Goal: Information Seeking & Learning: Understand process/instructions

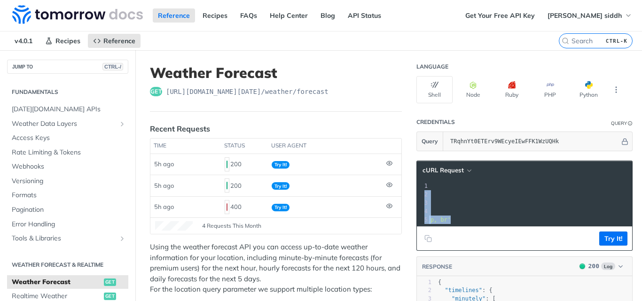
scroll to position [0, 159]
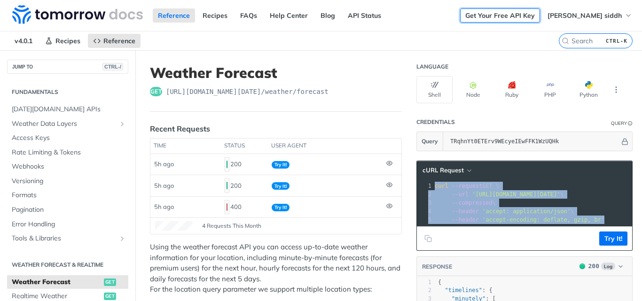
click at [535, 15] on link "Get Your Free API Key" at bounding box center [500, 15] width 80 height 14
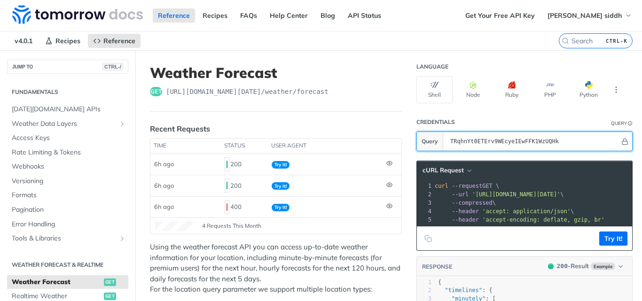
click at [477, 144] on input "TRqhnYt0ETErv9WEcyeIEwFFK1WzUQHk" at bounding box center [532, 141] width 174 height 19
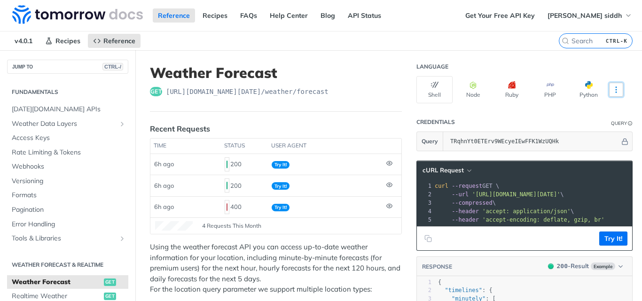
click at [612, 89] on icon "More ellipsis" at bounding box center [616, 89] width 8 height 8
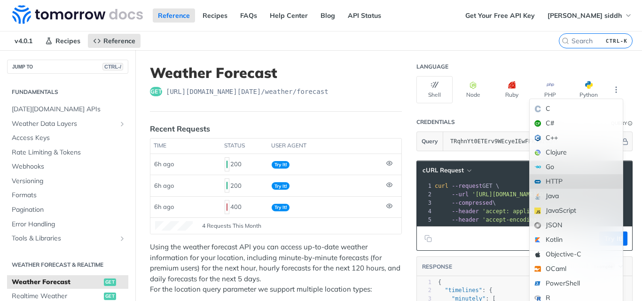
click at [572, 180] on div "HTTP" at bounding box center [575, 181] width 93 height 15
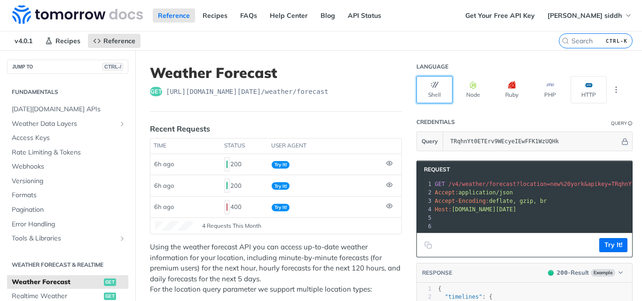
click at [431, 86] on icon "button" at bounding box center [435, 85] width 8 height 8
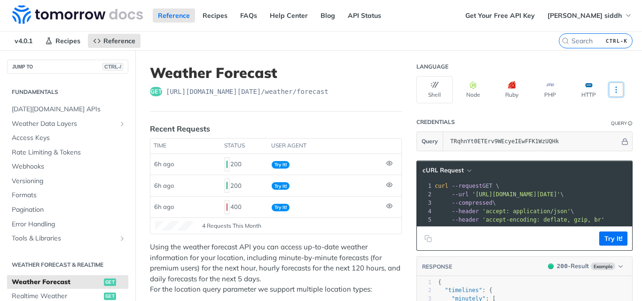
click at [615, 90] on icon "More ellipsis" at bounding box center [615, 90] width 1 height 6
click at [584, 89] on button "HTTP" at bounding box center [588, 89] width 36 height 27
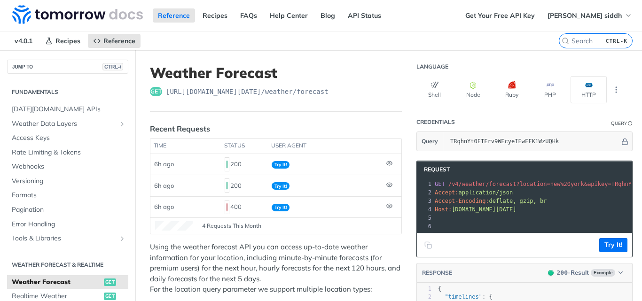
click at [452, 188] on pre "Accept: application/json" at bounding box center [579, 192] width 292 height 8
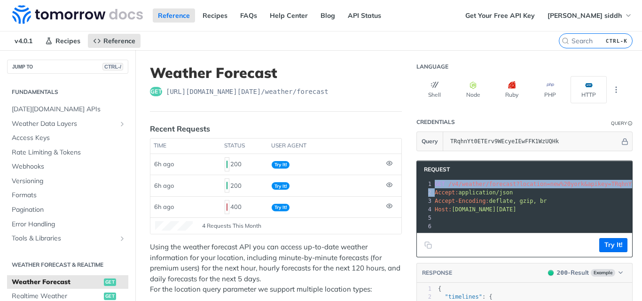
click at [452, 188] on pre "Accept: application/json" at bounding box center [579, 192] width 292 height 8
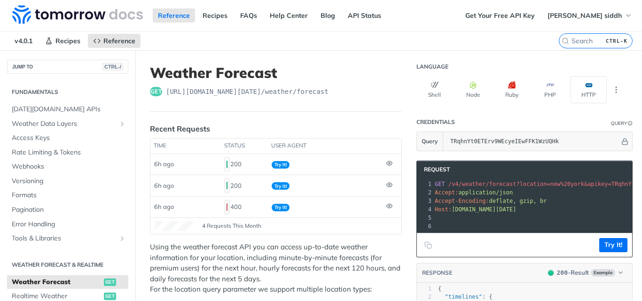
click at [452, 188] on pre "Accept: application/json" at bounding box center [579, 192] width 292 height 8
click at [431, 88] on icon "button" at bounding box center [435, 85] width 8 height 8
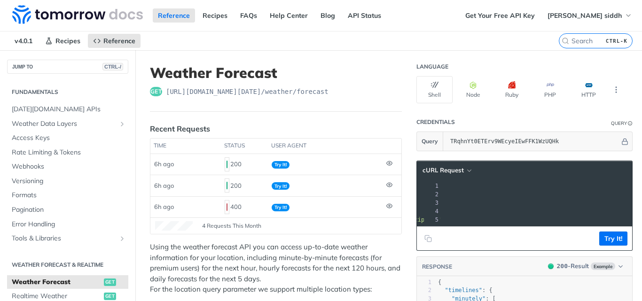
scroll to position [0, 53]
drag, startPoint x: 465, startPoint y: 194, endPoint x: 606, endPoint y: 201, distance: 141.1
click at [606, 201] on div "1 curl --request GET \ 2 --url 'https://api.tomorrow.io/v4/weather/forecast?loc…" at bounding box center [563, 203] width 369 height 42
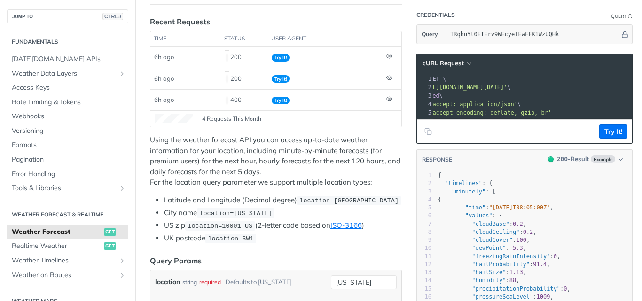
scroll to position [156, 0]
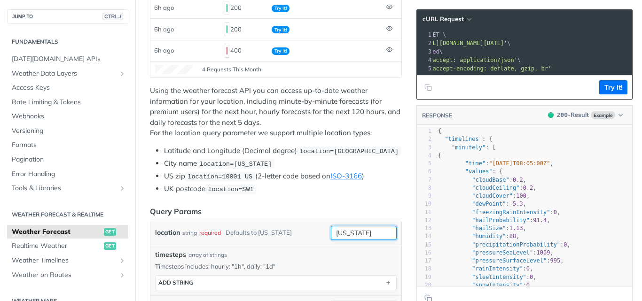
click at [350, 233] on input "new york" at bounding box center [364, 233] width 66 height 14
type input "[GEOGRAPHIC_DATA]"
click at [485, 84] on footer "Try It!" at bounding box center [524, 87] width 215 height 24
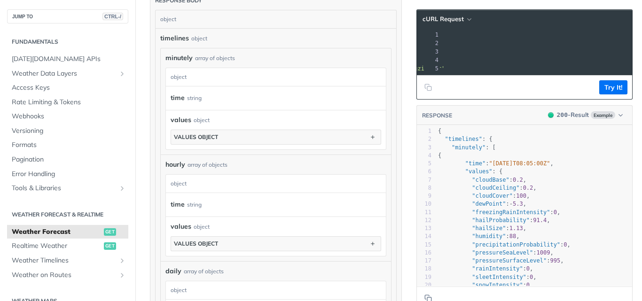
scroll to position [0, 120]
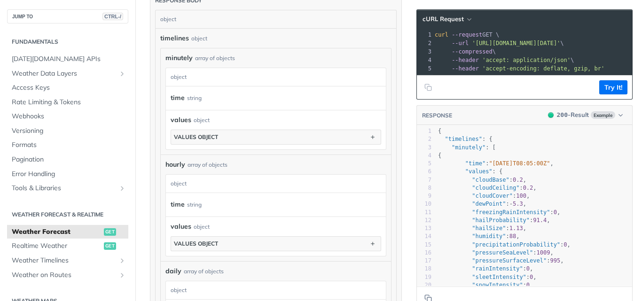
drag, startPoint x: 465, startPoint y: 41, endPoint x: 598, endPoint y: 40, distance: 133.4
click at [560, 40] on span "'[URL][DOMAIN_NAME][DATE]'" at bounding box center [516, 43] width 88 height 7
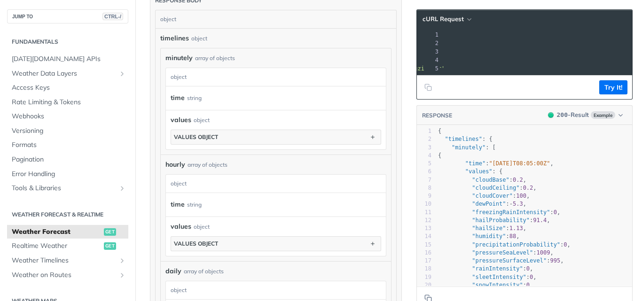
copy span "https://api.tomorrow.io/v4/weather/forecast?location=bhavnagar&apikey=TRqhnYt0E…"
